Goal: Task Accomplishment & Management: Use online tool/utility

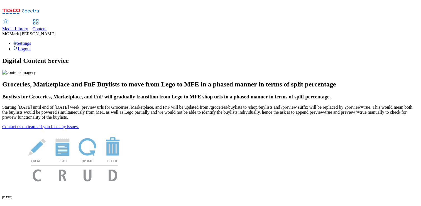
click at [28, 26] on div "Media Library" at bounding box center [15, 28] width 26 height 5
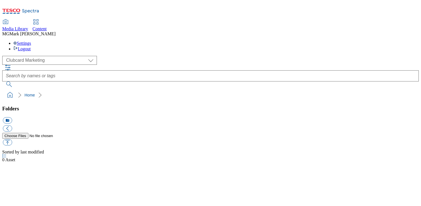
scroll to position [0, 0]
click at [47, 26] on span "Content" at bounding box center [40, 28] width 14 height 5
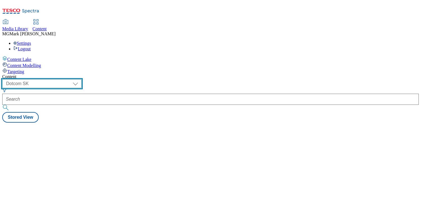
click at [82, 79] on select "Dotcom CZ Dotcom SK ghs-roi ghs-uk Phones UK" at bounding box center [41, 83] width 79 height 9
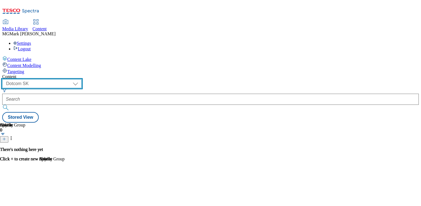
select select "ghs-uk"
click at [72, 79] on select "Dotcom CZ Dotcom SK ghs-roi ghs-uk Phones UK" at bounding box center [41, 83] width 79 height 9
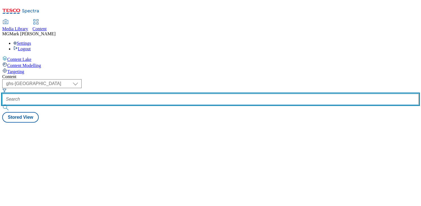
click at [138, 94] on input "text" at bounding box center [210, 99] width 417 height 11
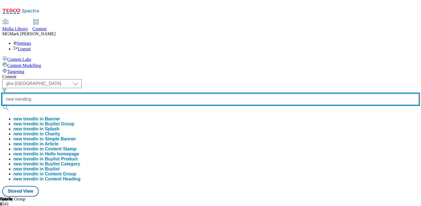
type input "new trending"
click at [2, 105] on button "submit" at bounding box center [6, 108] width 8 height 6
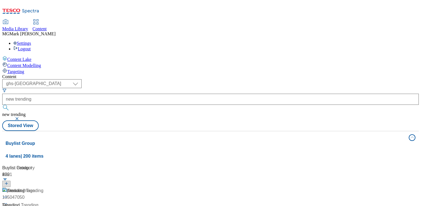
click at [225, 74] on div "Content" at bounding box center [210, 76] width 417 height 5
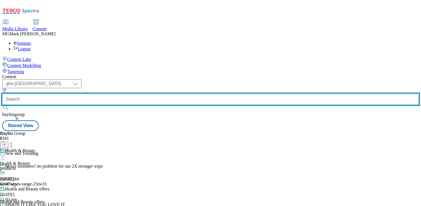
click at [140, 94] on input "text" at bounding box center [210, 99] width 417 height 11
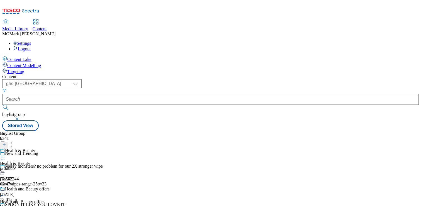
click at [20, 117] on button "button" at bounding box center [18, 118] width 6 height 3
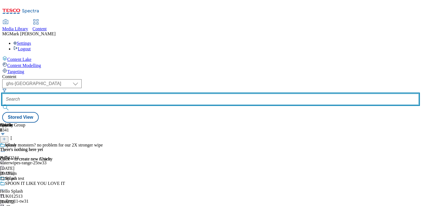
click at [140, 94] on input "text" at bounding box center [210, 99] width 417 height 11
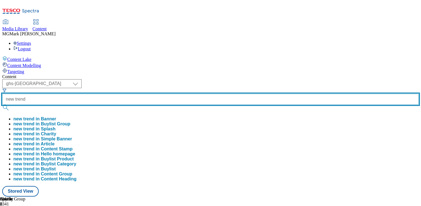
click at [2, 105] on button "submit" at bounding box center [6, 108] width 8 height 6
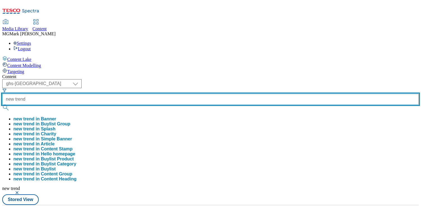
click at [145, 94] on input "new trend" at bounding box center [210, 99] width 417 height 11
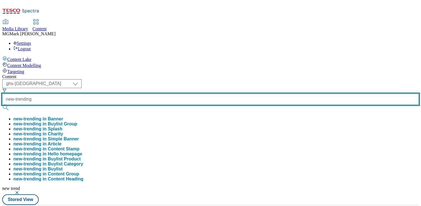
click at [2, 105] on button "submit" at bounding box center [6, 108] width 8 height 6
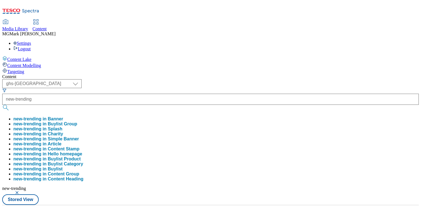
click at [235, 79] on div "( optional ) Dotcom CZ Dotcom SK ghs-roi ghs-uk Phones UK ghs-uk new-trending n…" at bounding box center [210, 142] width 417 height 126
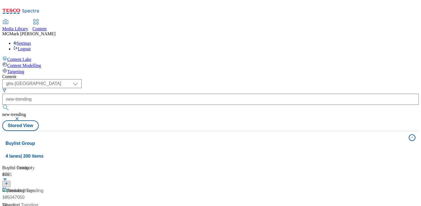
scroll to position [391, 0]
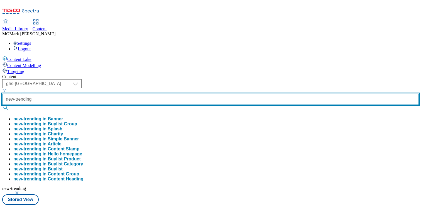
click at [150, 94] on input "new-trending" at bounding box center [210, 99] width 417 height 11
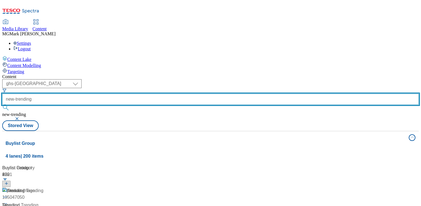
click at [150, 94] on input "new-trending" at bounding box center [210, 99] width 417 height 11
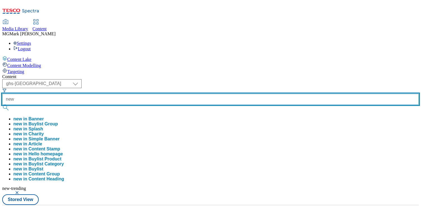
type input "new"
click at [2, 105] on button "submit" at bounding box center [6, 108] width 8 height 6
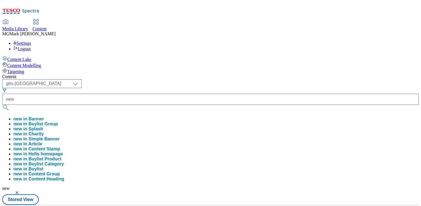
click at [241, 79] on div "( optional ) Dotcom CZ Dotcom SK ghs-roi ghs-uk Phones UK ghs-uk new new in Ban…" at bounding box center [210, 142] width 417 height 126
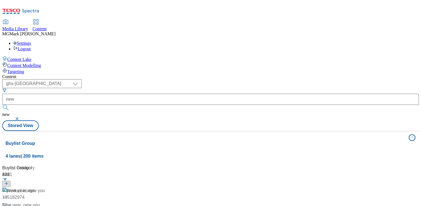
scroll to position [60, 0]
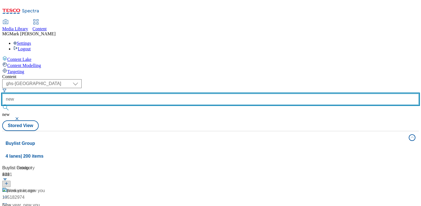
click at [145, 94] on div "new" at bounding box center [210, 103] width 417 height 18
drag, startPoint x: 152, startPoint y: 39, endPoint x: 141, endPoint y: 40, distance: 11.5
click at [141, 94] on input "new" at bounding box center [210, 99] width 417 height 11
click at [139, 94] on input "new" at bounding box center [210, 99] width 417 height 11
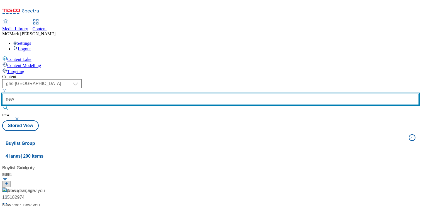
click at [139, 94] on input "new" at bounding box center [210, 99] width 417 height 11
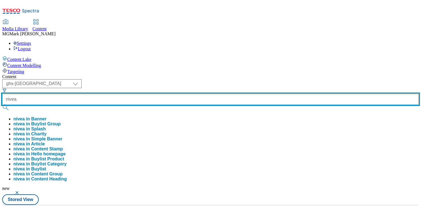
type input "nivea"
click at [2, 105] on button "submit" at bounding box center [6, 108] width 8 height 6
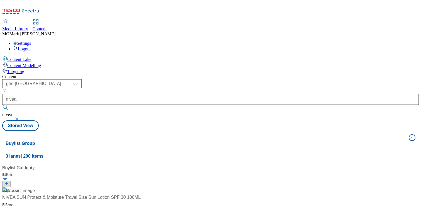
click at [225, 79] on div "( optional ) Dotcom CZ Dotcom SK ghs-roi ghs-uk Phones UK ghs-uk nivea nivea St…" at bounding box center [210, 105] width 417 height 52
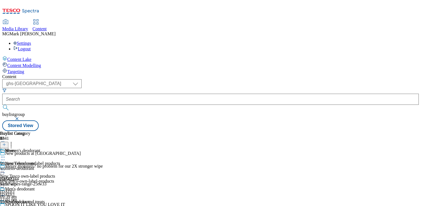
click at [40, 166] on div "womens-deodorant" at bounding box center [20, 168] width 40 height 5
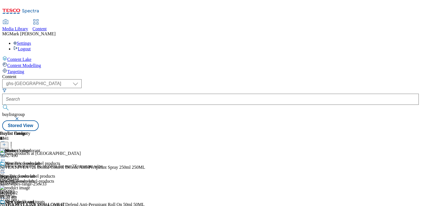
scroll to position [59, 0]
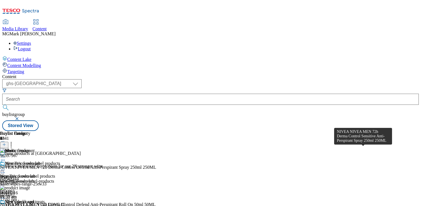
scroll to position [52, 0]
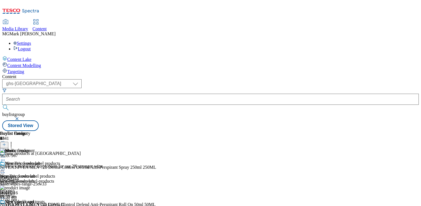
click at [40, 179] on div "womens-deodorant" at bounding box center [20, 181] width 40 height 5
click at [6, 167] on icon at bounding box center [3, 170] width 6 height 6
click at [331, 131] on div "Buylist Product 4 96427490 NIVEA NIVEA 72h Derma Control Defend Anti-Perspirant…" at bounding box center [210, 131] width 417 height 0
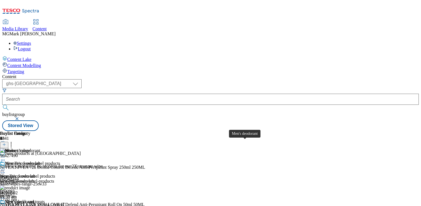
click at [4, 143] on line at bounding box center [4, 144] width 0 height 3
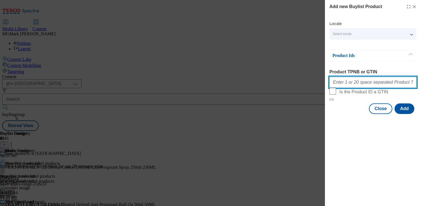
click at [377, 86] on input "Product TPNB or GTIN" at bounding box center [373, 82] width 87 height 11
paste input "96427490 96311592 96298347 93886422 96397967 96405216 96544696 96772788"
type input "96427490 96311592 96298347 93886422 96397967 96405216 96544696 96772788"
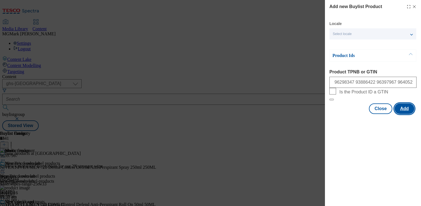
scroll to position [0, 0]
click at [405, 114] on button "Add" at bounding box center [405, 109] width 20 height 11
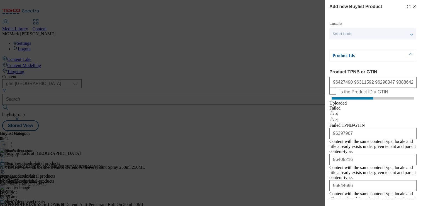
click at [413, 7] on line "Modal" at bounding box center [414, 7] width 3 height 3
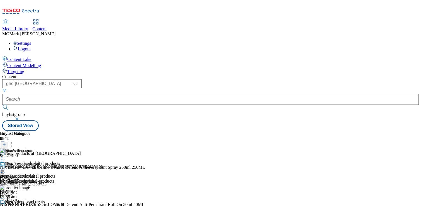
click at [40, 179] on div "womens-deodorant" at bounding box center [20, 181] width 40 height 5
click at [6, 155] on icon at bounding box center [3, 158] width 6 height 6
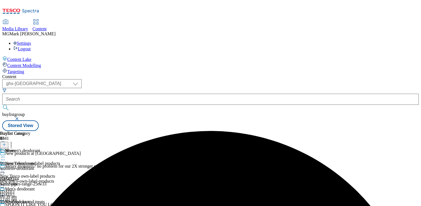
click at [6, 155] on icon at bounding box center [3, 158] width 6 height 6
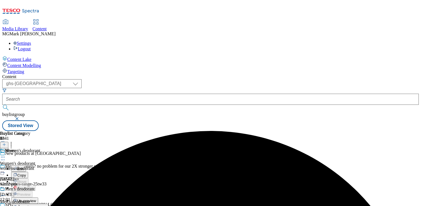
click at [36, 199] on span "Un-preview" at bounding box center [26, 201] width 19 height 4
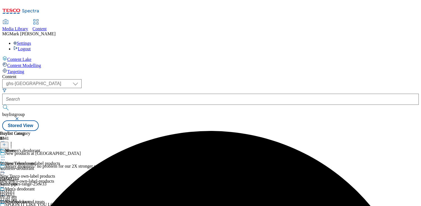
click at [40, 149] on div "Women's deodorant Women's deodorant womens-deodorant 24 Sept 2025 12:12 pm" at bounding box center [20, 168] width 40 height 38
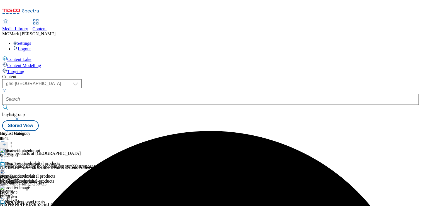
scroll to position [0, 73]
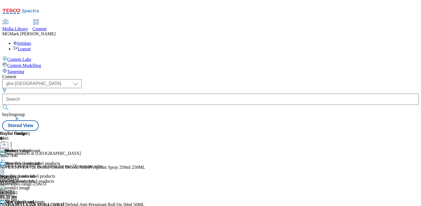
click at [146, 131] on header "Buylist Product 4" at bounding box center [73, 139] width 146 height 17
click at [14, 141] on icon at bounding box center [11, 144] width 6 height 6
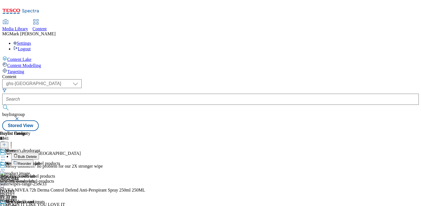
click at [39, 153] on button "Bulk Delete" at bounding box center [25, 156] width 28 height 7
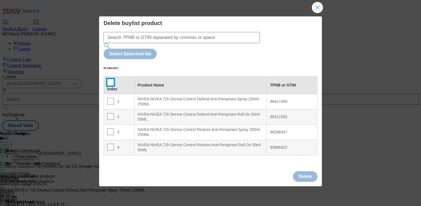
click at [108, 79] on input "Modal" at bounding box center [110, 82] width 7 height 7
checkbox input "true"
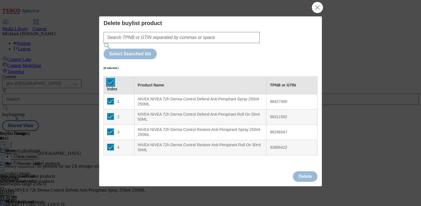
checkbox input "true"
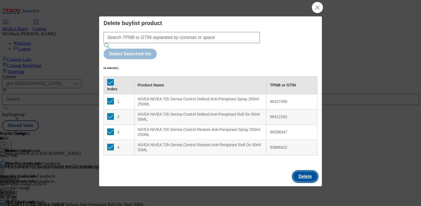
click at [301, 172] on button "Delete" at bounding box center [305, 177] width 25 height 11
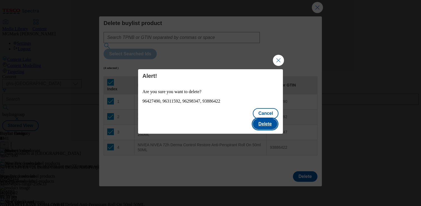
click at [266, 121] on button "Delete" at bounding box center [265, 124] width 25 height 11
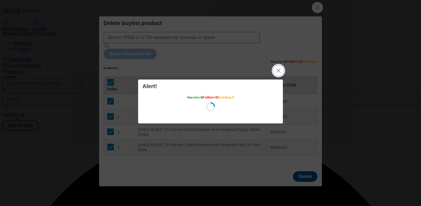
scroll to position [0, 0]
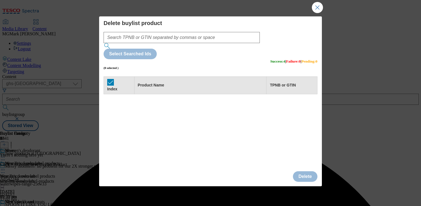
click at [317, 10] on button "Close Modal" at bounding box center [317, 7] width 11 height 11
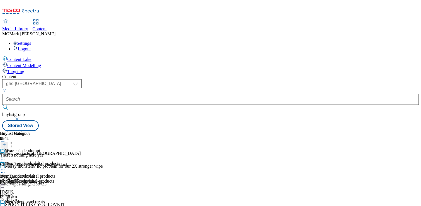
scroll to position [0, 73]
click at [6, 143] on icon at bounding box center [4, 145] width 4 height 4
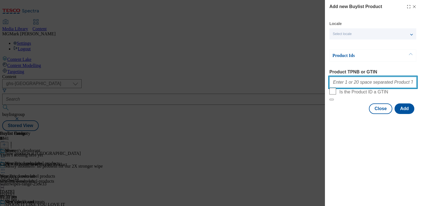
click at [367, 85] on input "Product TPNB or GTIN" at bounding box center [373, 82] width 87 height 11
paste input "96427490 96311592 96298347 93886422"
type input "96427490 96311592 96298347 93886422"
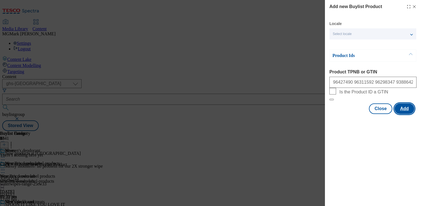
click at [407, 114] on button "Add" at bounding box center [405, 109] width 20 height 11
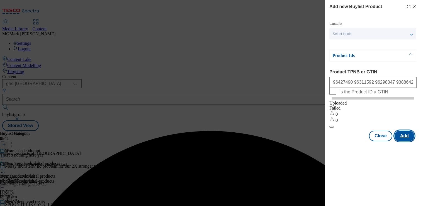
scroll to position [0, 0]
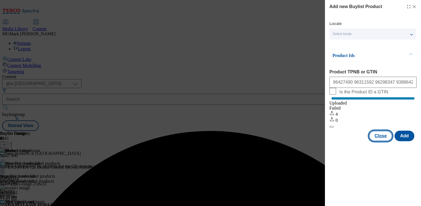
click at [390, 140] on button "Close" at bounding box center [380, 136] width 23 height 11
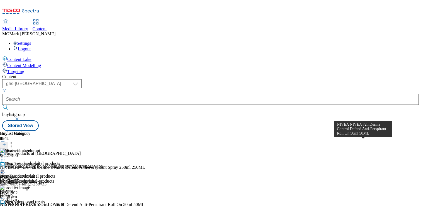
scroll to position [52, 0]
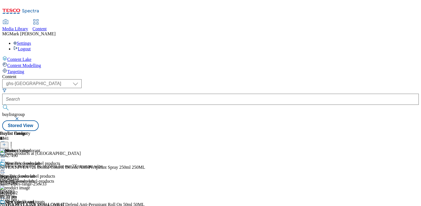
click at [14, 141] on icon at bounding box center [11, 144] width 6 height 6
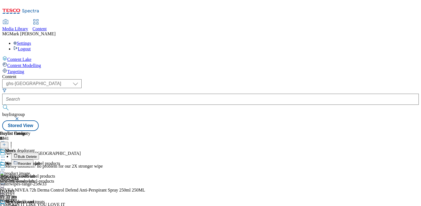
click at [39, 153] on button "Bulk Delete" at bounding box center [25, 156] width 28 height 7
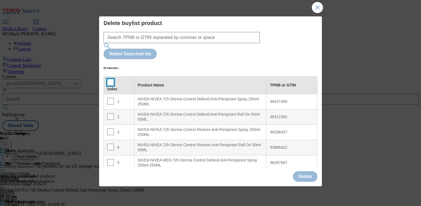
click at [109, 79] on input "Modal" at bounding box center [110, 82] width 7 height 7
checkbox input "true"
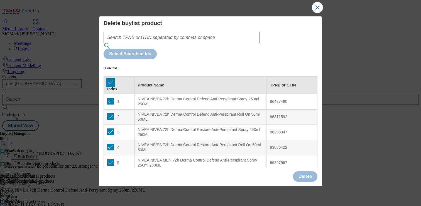
checkbox input "true"
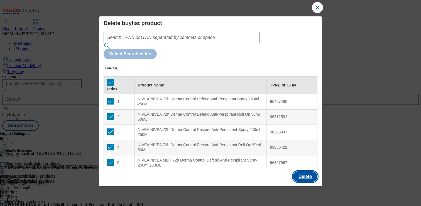
click at [302, 174] on button "Delete" at bounding box center [305, 177] width 25 height 11
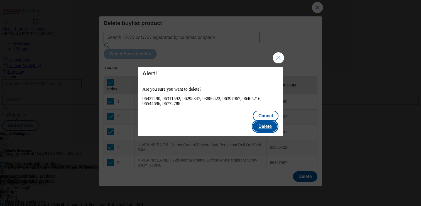
click at [268, 121] on button "Delete" at bounding box center [265, 126] width 25 height 11
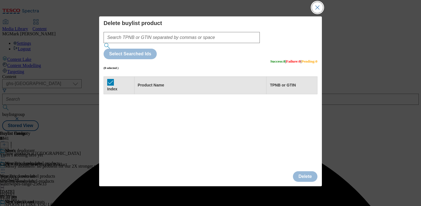
scroll to position [0, 0]
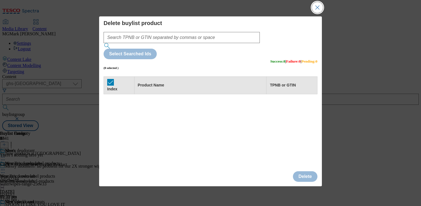
click at [319, 8] on button "Close Modal" at bounding box center [317, 7] width 11 height 11
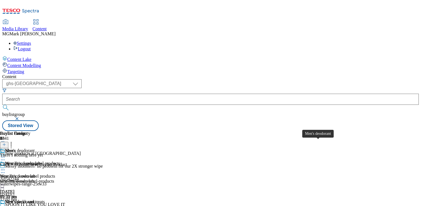
scroll to position [0, 73]
click at [6, 143] on icon at bounding box center [4, 145] width 4 height 4
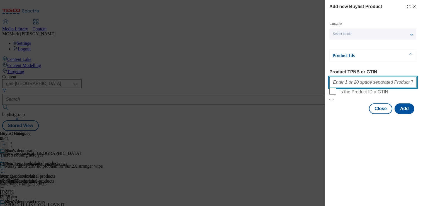
click at [377, 82] on input "Product TPNB or GTIN" at bounding box center [373, 82] width 87 height 11
paste input "96397967 96405216 96544696 96772788"
type input "96397967 96405216 96544696 96772788"
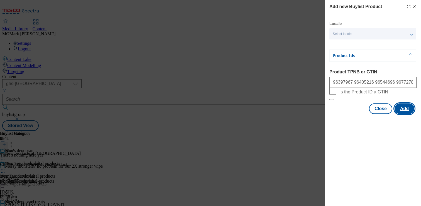
click at [402, 114] on button "Add" at bounding box center [405, 109] width 20 height 11
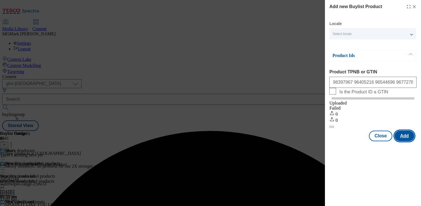
scroll to position [0, 0]
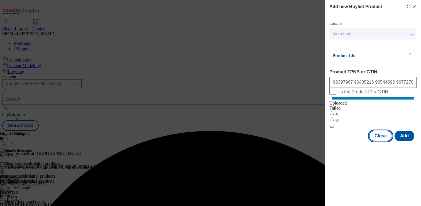
click at [383, 142] on button "Close" at bounding box center [380, 136] width 23 height 11
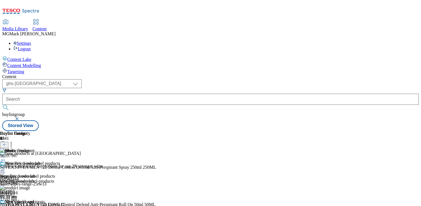
scroll to position [59, 0]
click at [14, 141] on icon at bounding box center [11, 144] width 6 height 6
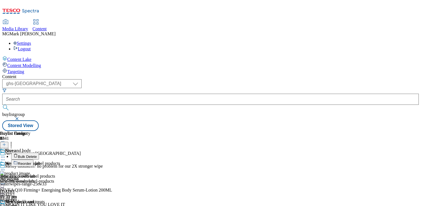
click at [39, 153] on button "Bulk Delete" at bounding box center [25, 156] width 28 height 7
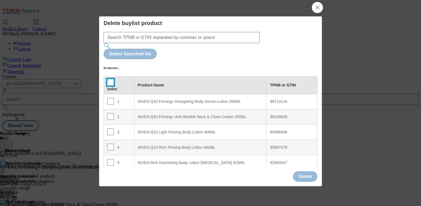
click at [108, 79] on input "Modal" at bounding box center [110, 82] width 7 height 7
checkbox input "true"
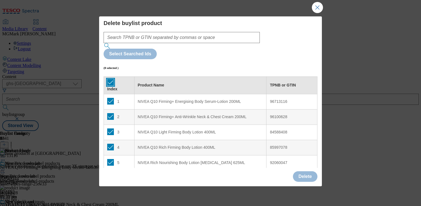
checkbox input "true"
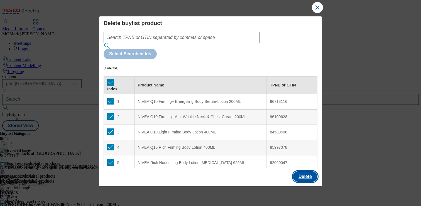
click at [310, 178] on button "Delete" at bounding box center [305, 177] width 25 height 11
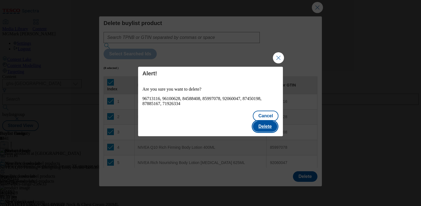
click at [272, 123] on button "Delete" at bounding box center [265, 126] width 25 height 11
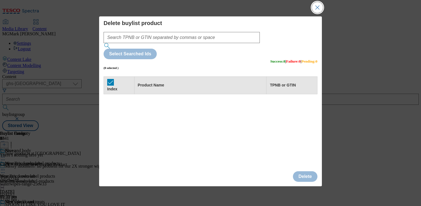
click at [319, 9] on button "Close Modal" at bounding box center [317, 7] width 11 height 11
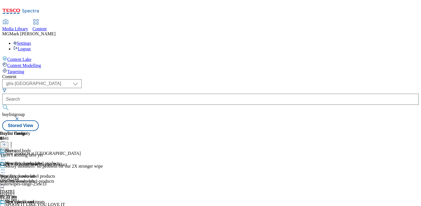
scroll to position [0, 73]
click at [8, 142] on button at bounding box center [4, 145] width 8 height 6
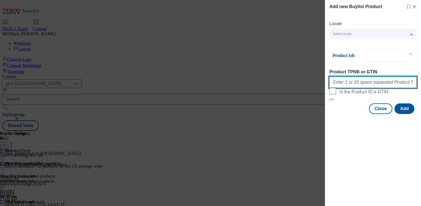
click at [371, 88] on input "Product TPNB or GTIN" at bounding box center [373, 82] width 87 height 11
paste input "96713116 96100628 84588408 85997078 92060047 87450198 87885167 71926334"
type input "96713116 96100628 84588408 85997078 92060047 87450198 87885167 71926334"
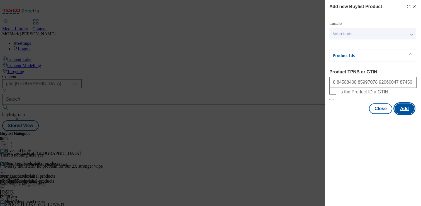
click at [403, 114] on button "Add" at bounding box center [405, 109] width 20 height 11
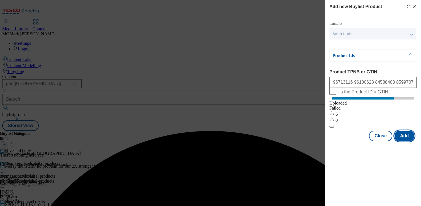
scroll to position [0, 0]
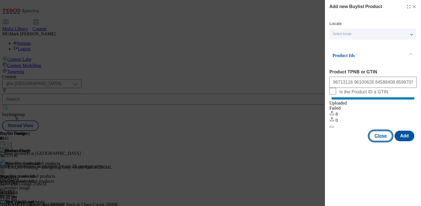
click at [386, 138] on button "Close" at bounding box center [380, 136] width 23 height 11
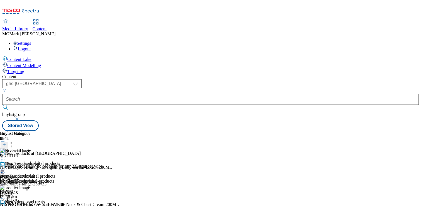
scroll to position [0, 73]
click at [5, 157] on circle at bounding box center [4, 157] width 1 height 1
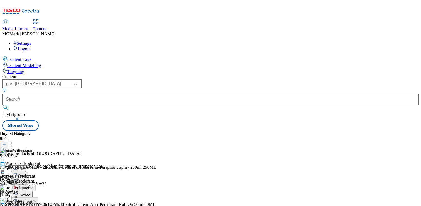
click at [30, 193] on span "Preview" at bounding box center [23, 195] width 13 height 4
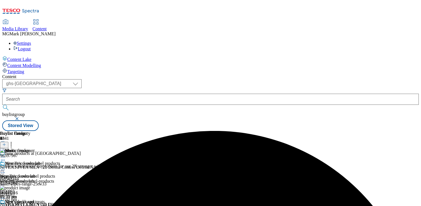
click at [6, 155] on icon at bounding box center [3, 158] width 6 height 6
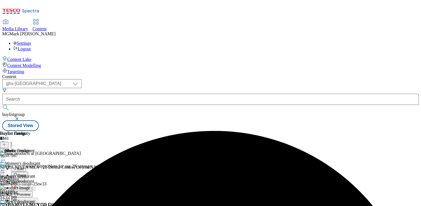
click at [30, 193] on span "Preview" at bounding box center [23, 195] width 13 height 4
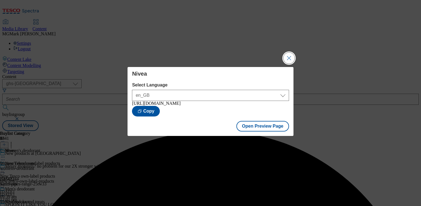
click at [289, 57] on button "Close Modal" at bounding box center [289, 58] width 11 height 11
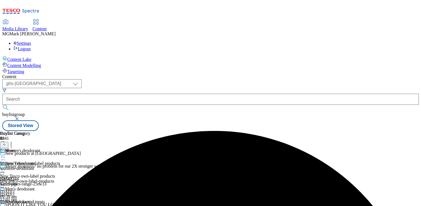
click at [6, 155] on icon at bounding box center [3, 158] width 6 height 6
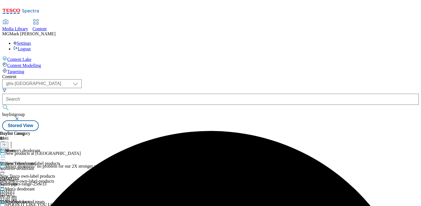
click at [60, 155] on div at bounding box center [30, 158] width 60 height 7
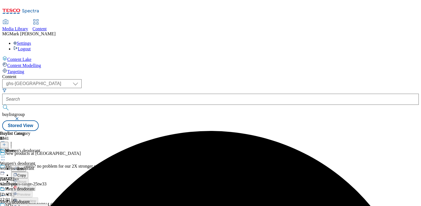
click at [46, 206] on span "Open Preview Url" at bounding box center [31, 208] width 29 height 4
